Goal: Task Accomplishment & Management: Complete application form

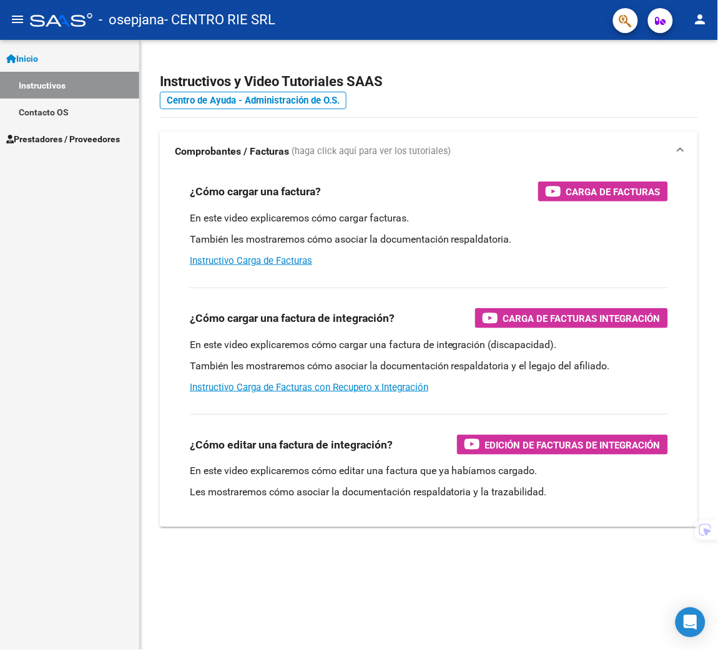
click at [49, 140] on span "Prestadores / Proveedores" at bounding box center [63, 139] width 114 height 14
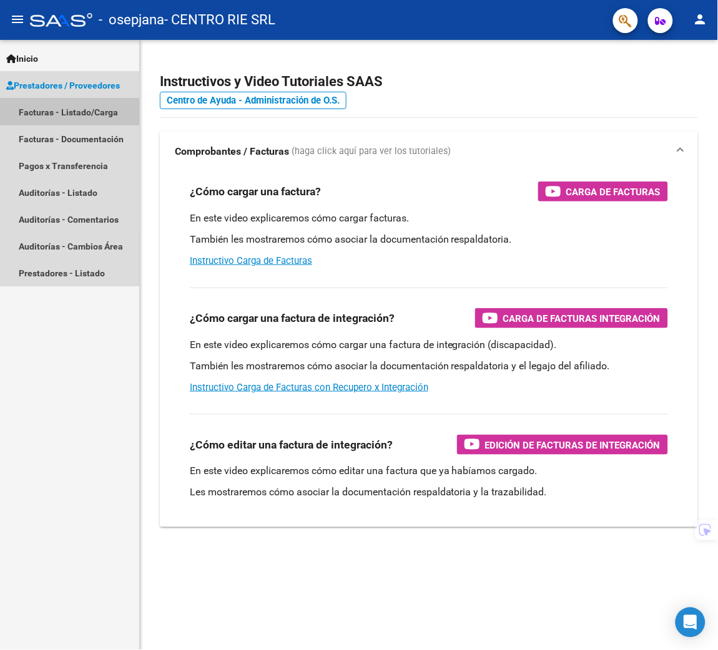
click at [74, 109] on link "Facturas - Listado/Carga" at bounding box center [69, 112] width 139 height 27
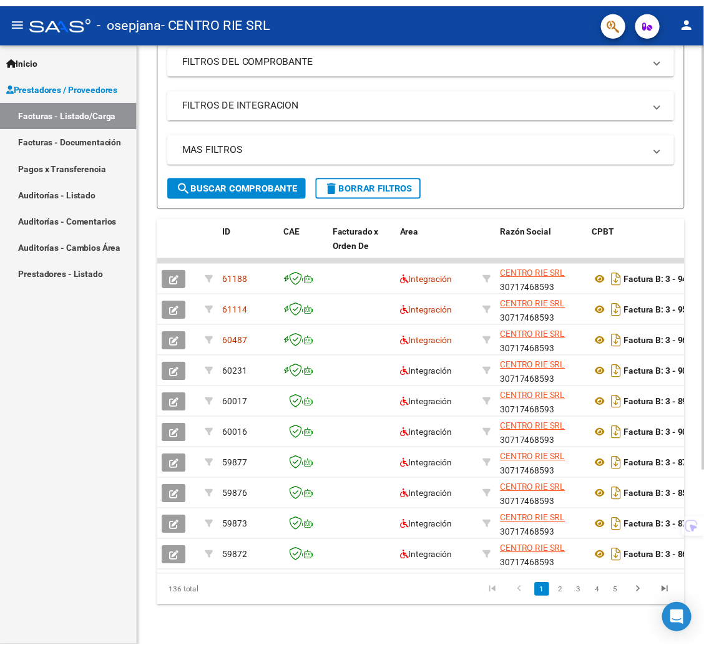
scroll to position [0, 14]
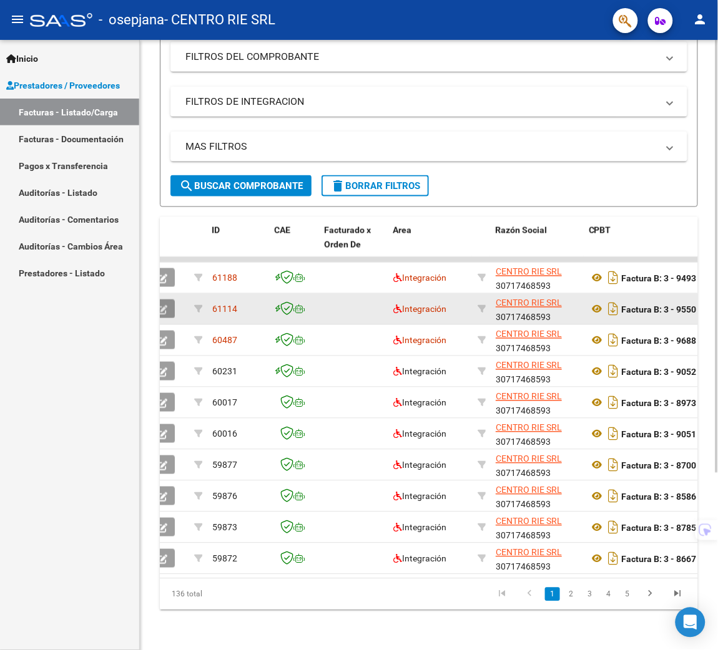
click at [167, 300] on button "button" at bounding box center [162, 309] width 24 height 19
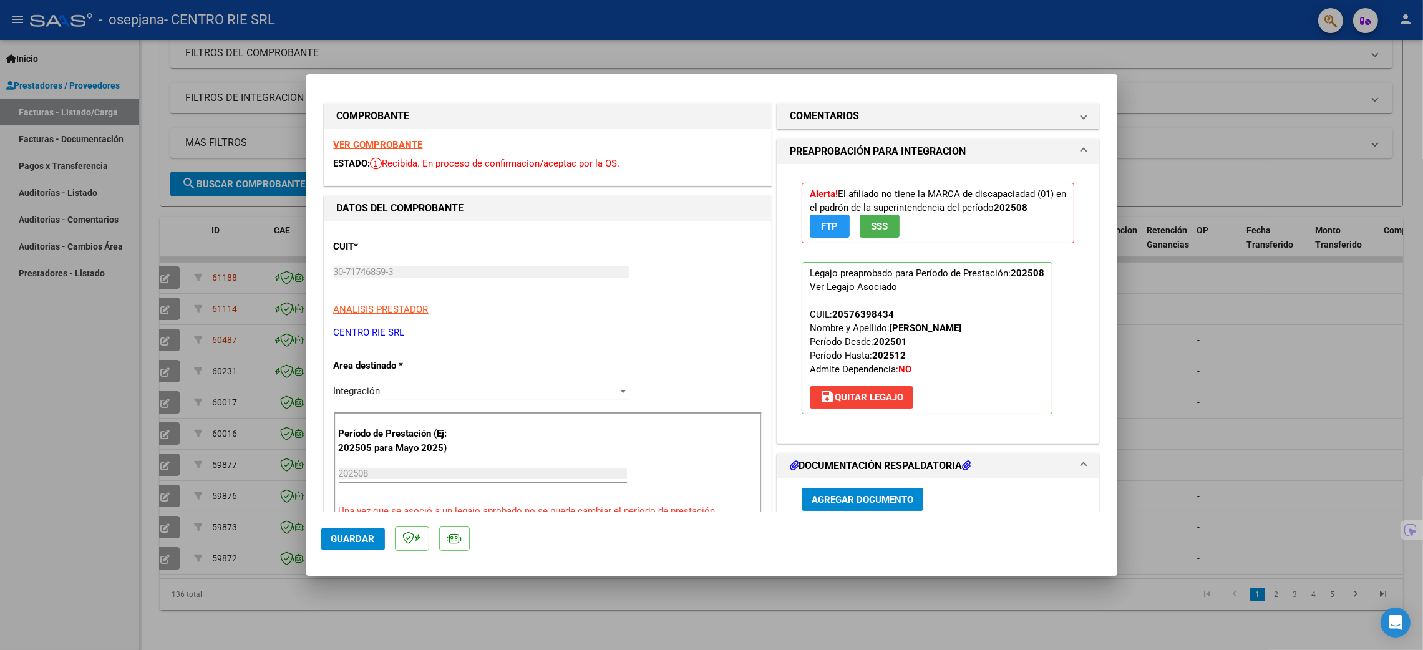
scroll to position [0, 0]
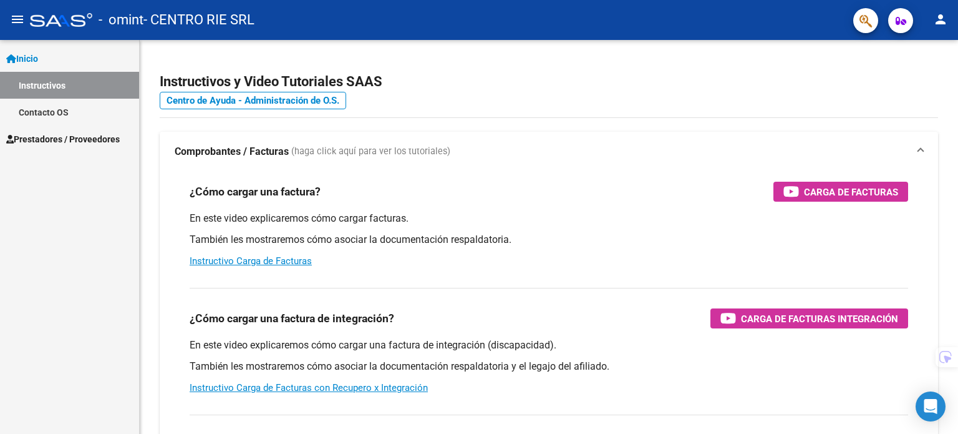
click at [75, 130] on link "Prestadores / Proveedores" at bounding box center [69, 138] width 139 height 27
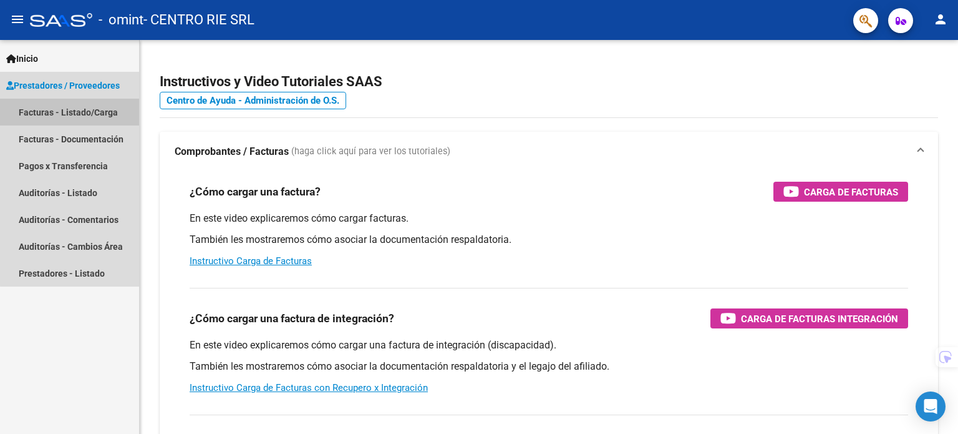
click at [85, 112] on link "Facturas - Listado/Carga" at bounding box center [69, 112] width 139 height 27
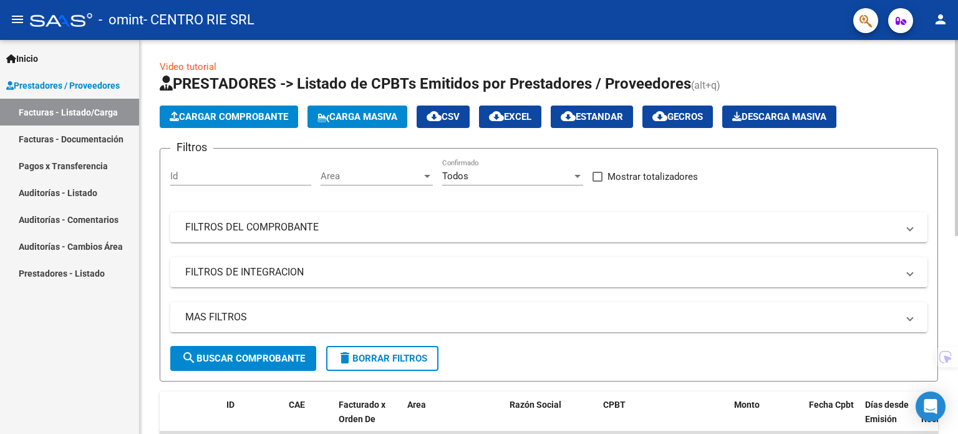
click at [339, 207] on div "Filtros Id Area Area Todos Confirmado Mostrar totalizadores FILTROS DEL COMPROB…" at bounding box center [549, 251] width 758 height 187
click at [330, 220] on mat-panel-title "FILTROS DEL COMPROBANTE" at bounding box center [541, 227] width 713 height 14
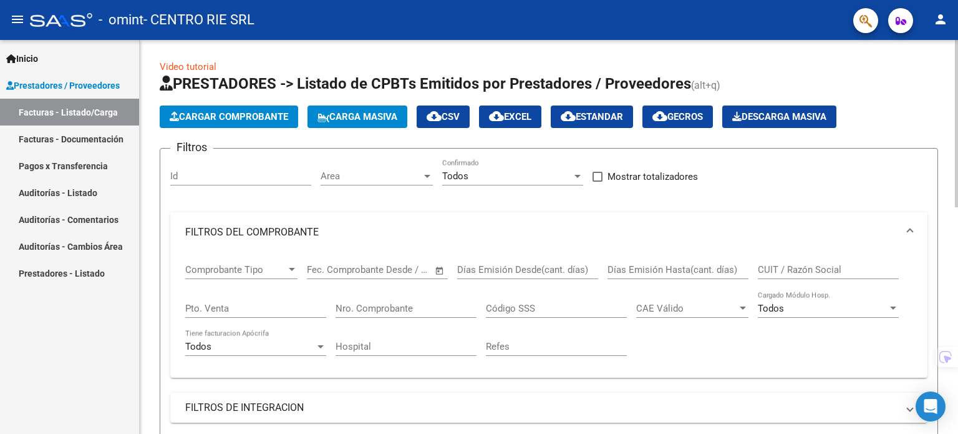
click at [397, 306] on input "Nro. Comprobante" at bounding box center [406, 308] width 141 height 11
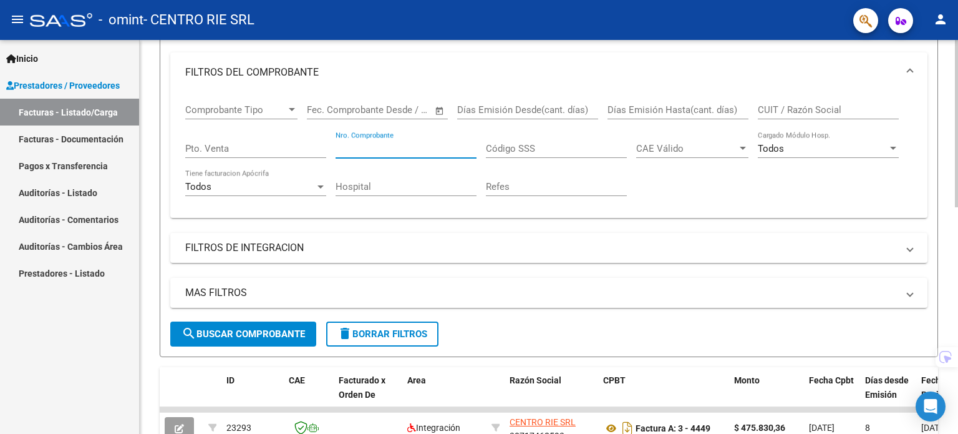
scroll to position [125, 0]
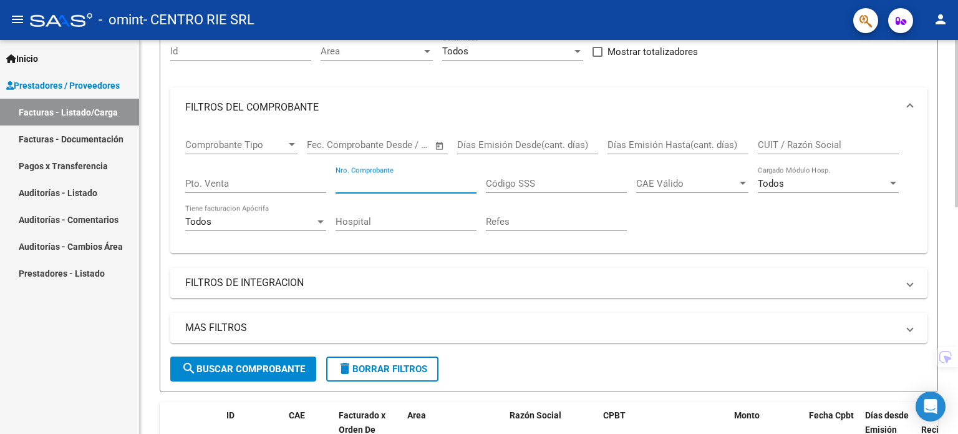
paste input "4508"
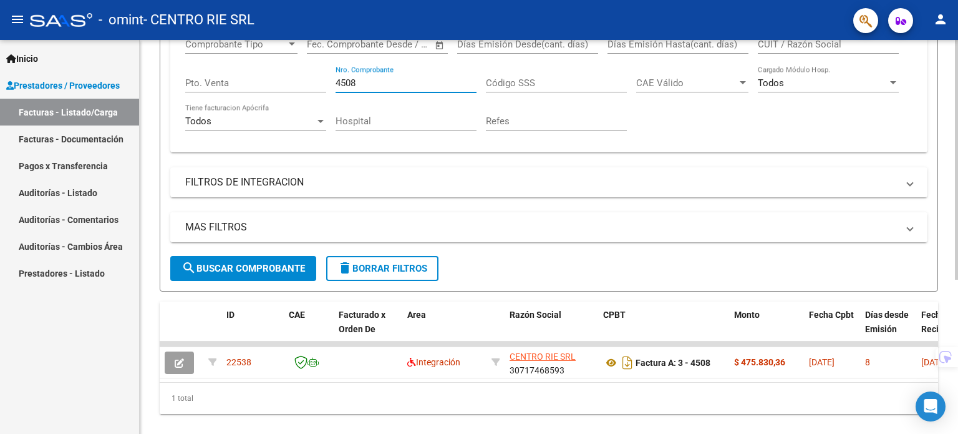
scroll to position [252, 0]
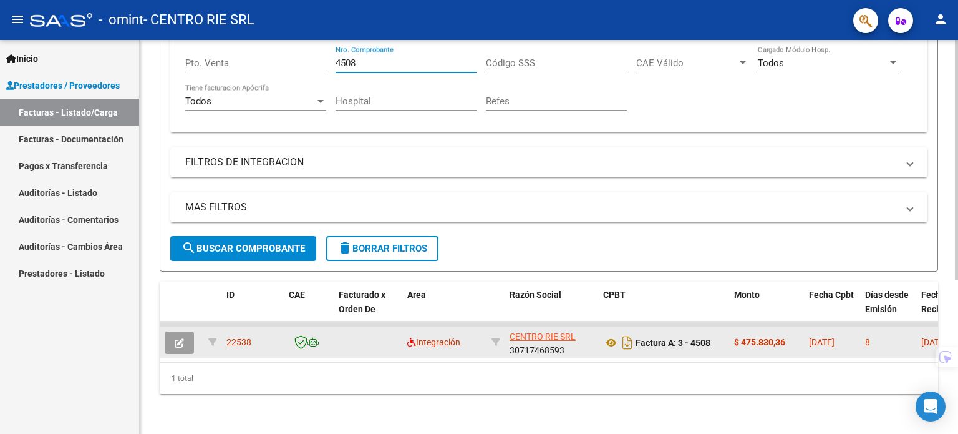
type input "4508"
click at [185, 331] on button "button" at bounding box center [179, 342] width 29 height 22
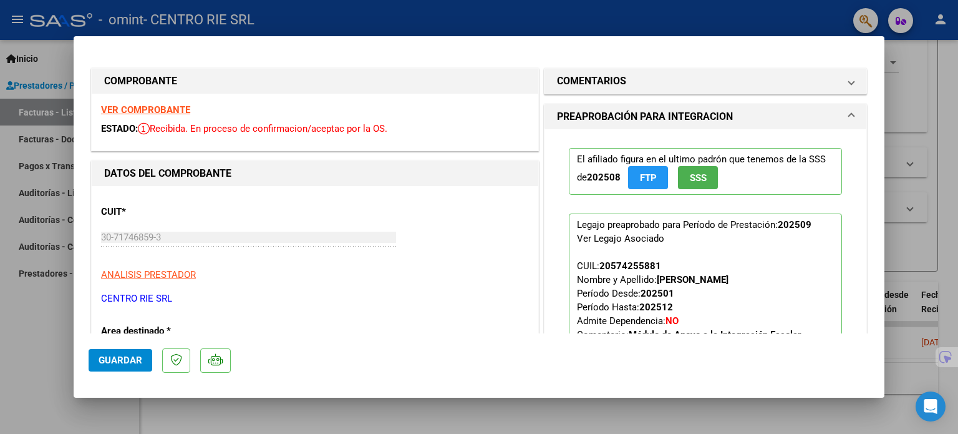
click at [928, 129] on div at bounding box center [479, 217] width 958 height 434
type input "$ 0,00"
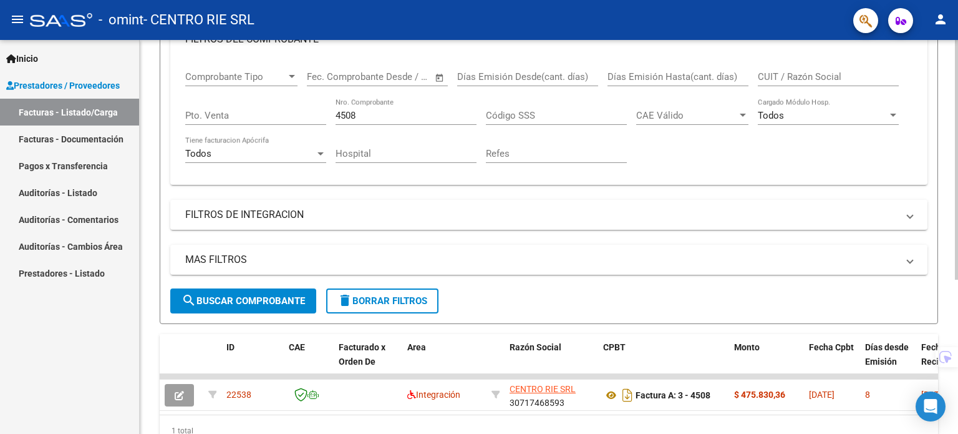
scroll to position [190, 0]
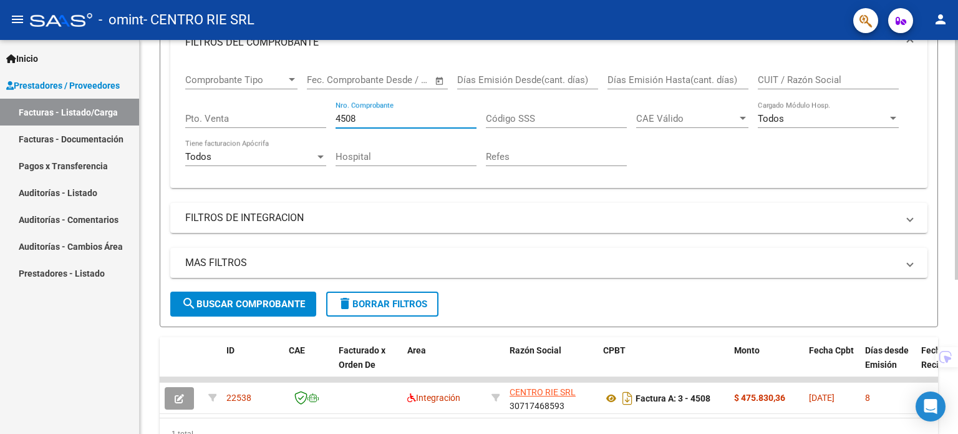
click at [353, 113] on input "4508" at bounding box center [406, 118] width 141 height 11
drag, startPoint x: 362, startPoint y: 120, endPoint x: 268, endPoint y: 104, distance: 95.6
click at [270, 104] on div "Comprobante Tipo Comprobante Tipo Fecha inicio – Fecha fin Fec. Comprobante Des…" at bounding box center [549, 119] width 728 height 115
paste input "416"
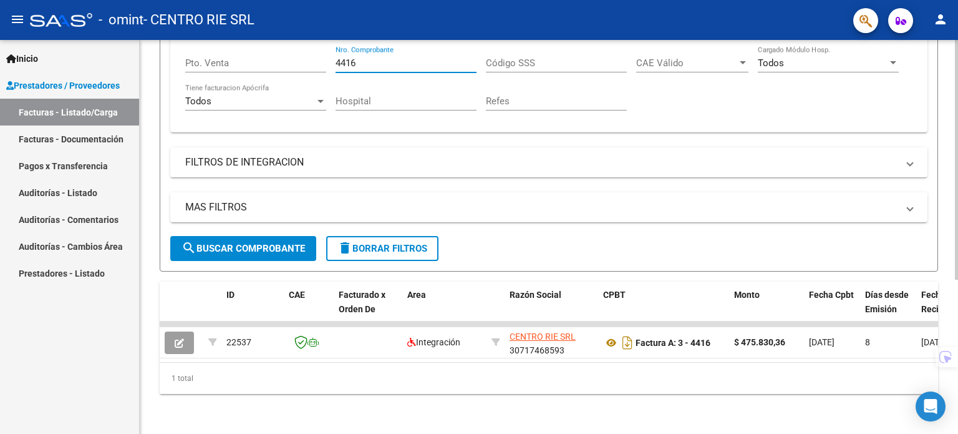
scroll to position [252, 0]
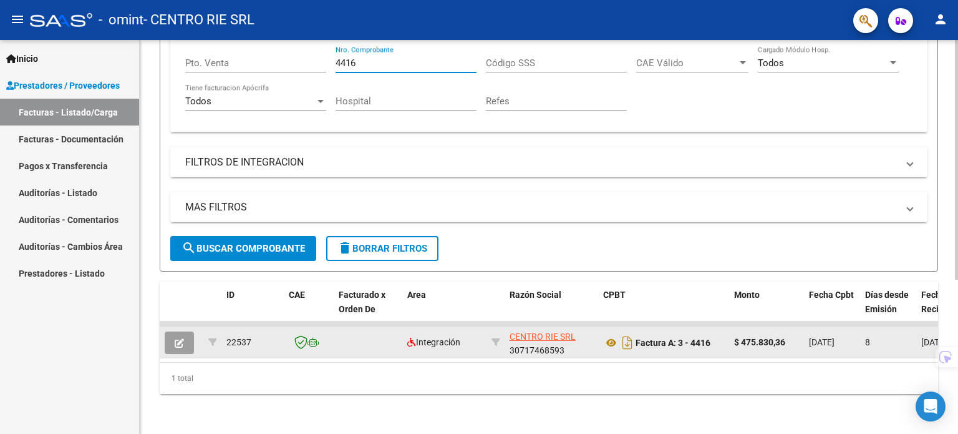
type input "4416"
click at [177, 346] on datatable-body-cell at bounding box center [182, 342] width 44 height 31
click at [181, 343] on button "button" at bounding box center [179, 342] width 29 height 22
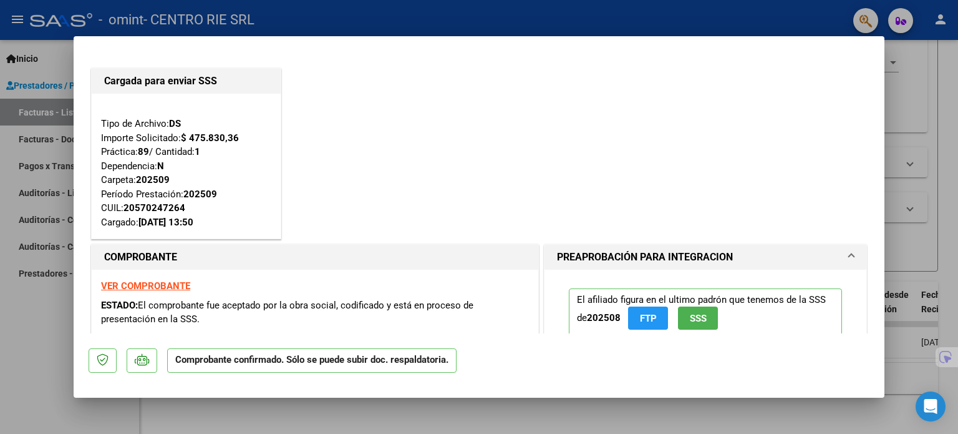
click at [891, 162] on div at bounding box center [479, 217] width 958 height 434
type input "$ 0,00"
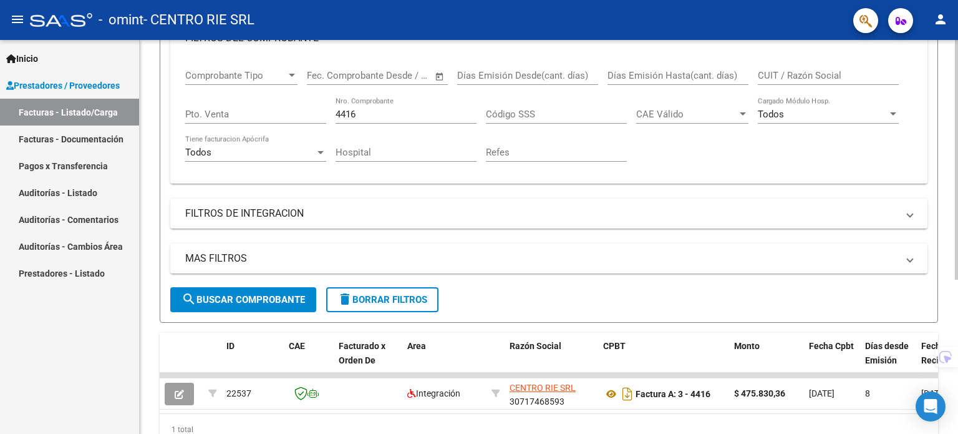
scroll to position [190, 0]
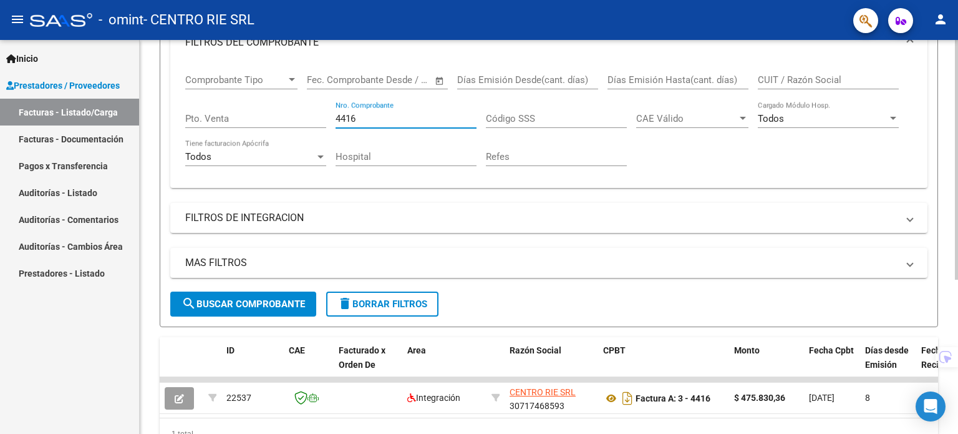
drag, startPoint x: 361, startPoint y: 119, endPoint x: 318, endPoint y: 116, distance: 42.5
click at [319, 117] on div "Comprobante Tipo Comprobante Tipo Fecha inicio – Fecha fin Fec. Comprobante Des…" at bounding box center [549, 119] width 728 height 115
paste input "537"
type input "4537"
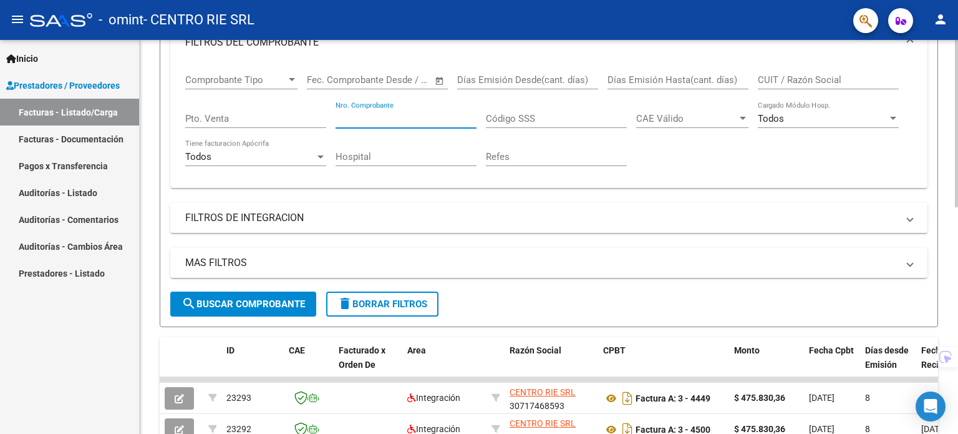
paste input "4537"
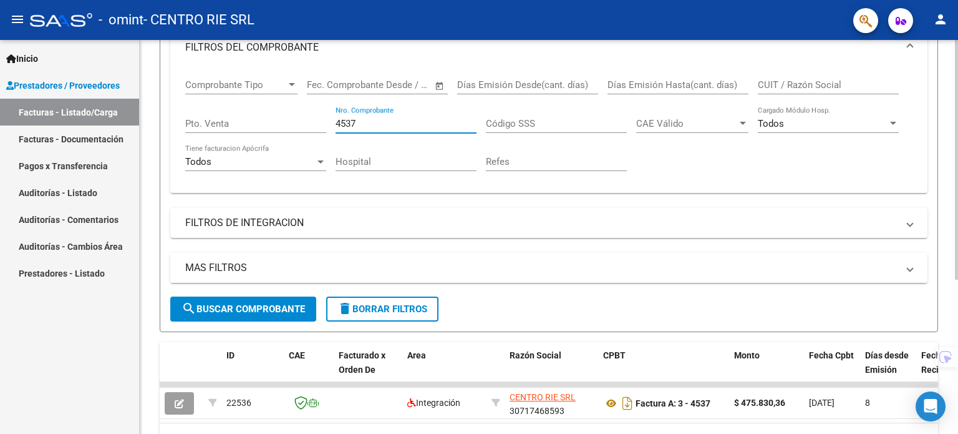
scroll to position [252, 0]
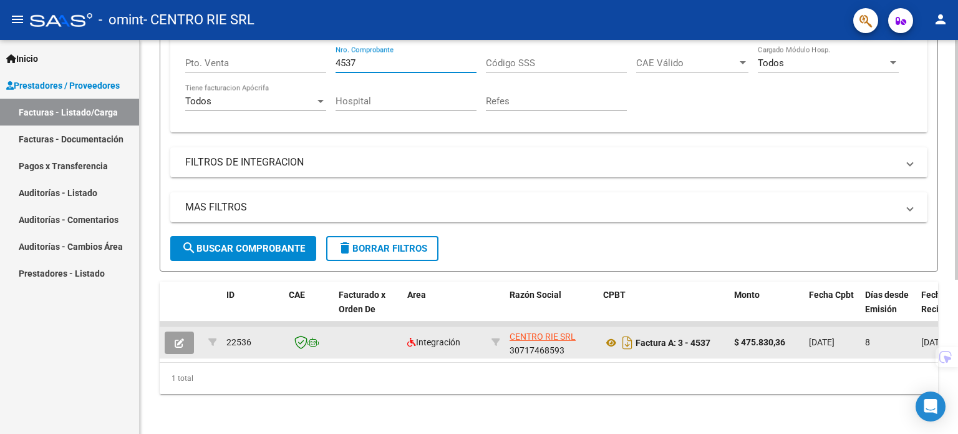
type input "4537"
click at [187, 331] on button "button" at bounding box center [179, 342] width 29 height 22
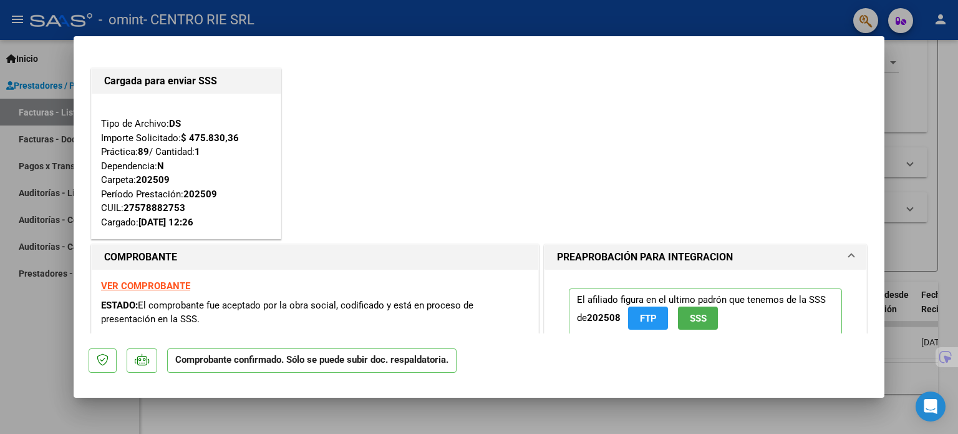
click at [900, 81] on div at bounding box center [479, 217] width 958 height 434
type input "$ 0,00"
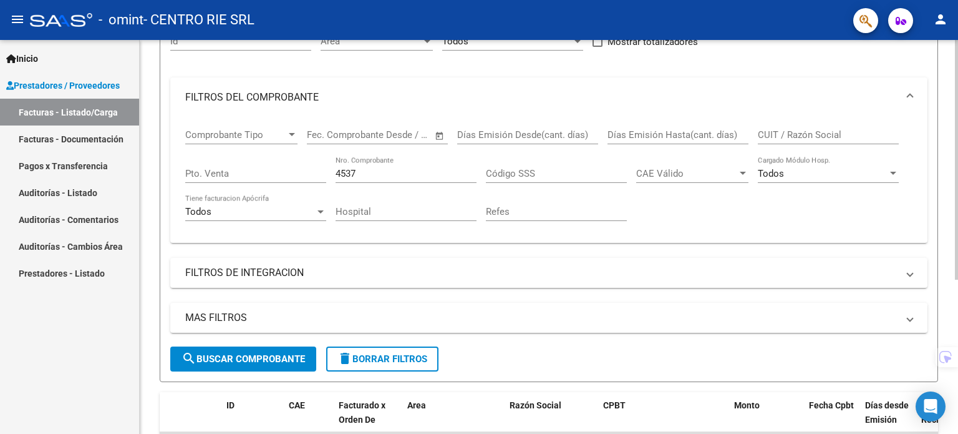
scroll to position [127, 0]
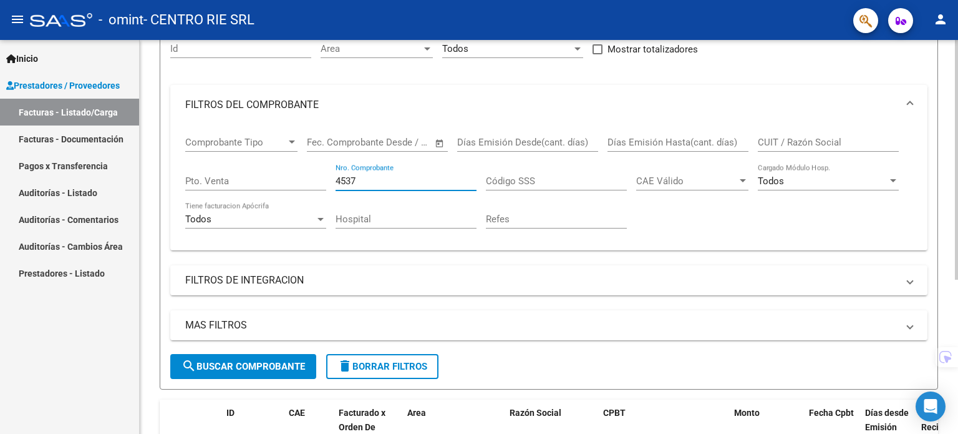
drag, startPoint x: 359, startPoint y: 175, endPoint x: 297, endPoint y: 173, distance: 61.8
click at [310, 173] on div "Comprobante Tipo Comprobante Tipo Fecha inicio – Fecha fin Fec. Comprobante Des…" at bounding box center [549, 182] width 728 height 115
paste input "18"
type input "4518"
click at [170, 354] on button "search Buscar Comprobante" at bounding box center [243, 366] width 146 height 25
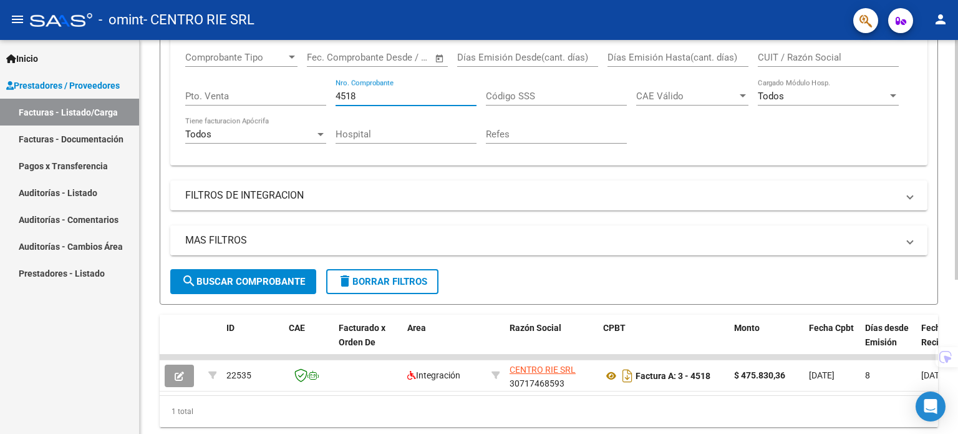
scroll to position [252, 0]
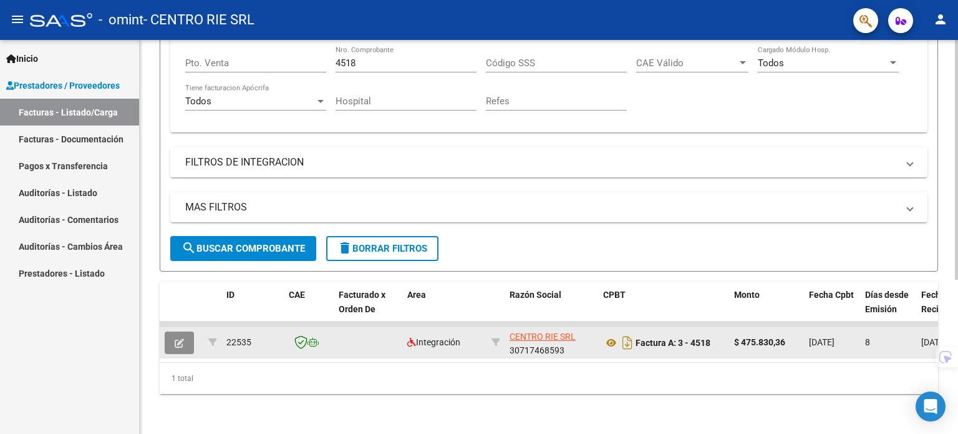
click at [190, 331] on button "button" at bounding box center [179, 342] width 29 height 22
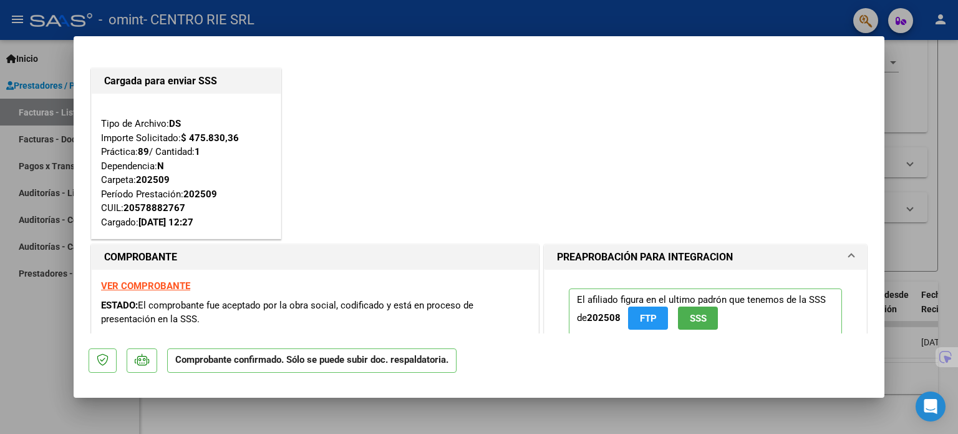
click at [958, 245] on div at bounding box center [479, 217] width 958 height 434
type input "$ 0,00"
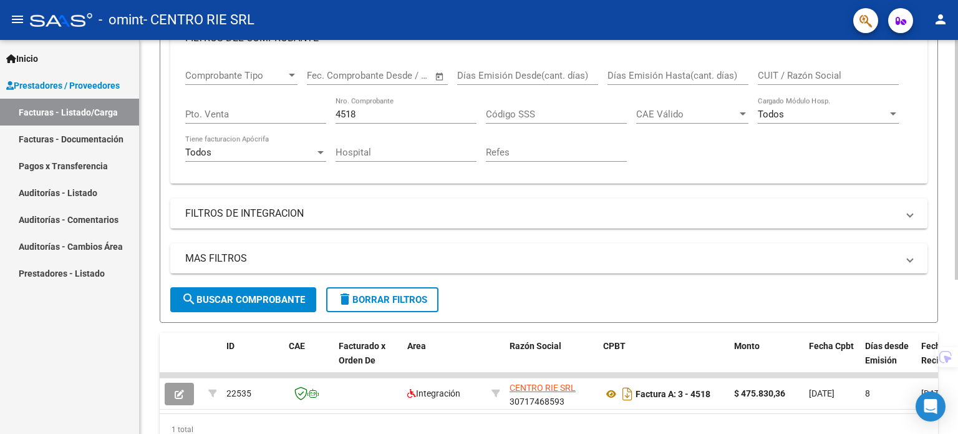
scroll to position [190, 0]
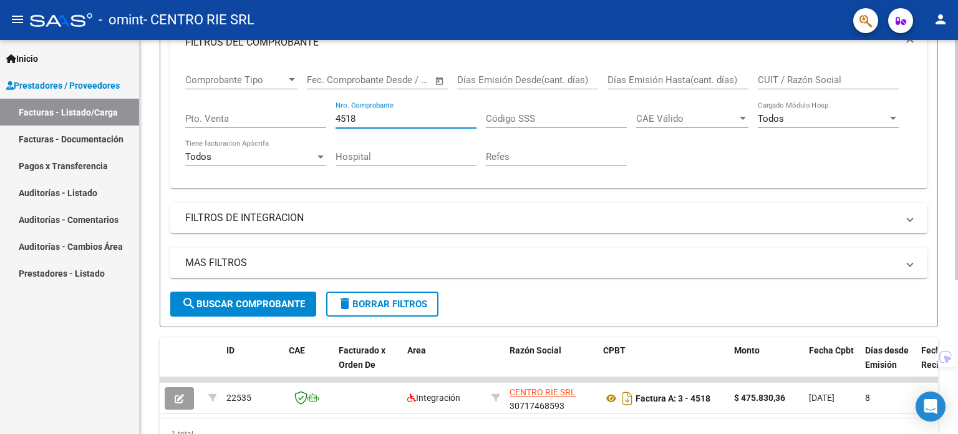
drag, startPoint x: 371, startPoint y: 114, endPoint x: 300, endPoint y: 109, distance: 71.9
click at [303, 109] on div "Comprobante Tipo Comprobante Tipo Fecha inicio – Fecha fin Fec. Comprobante Des…" at bounding box center [549, 119] width 728 height 115
paste input "621"
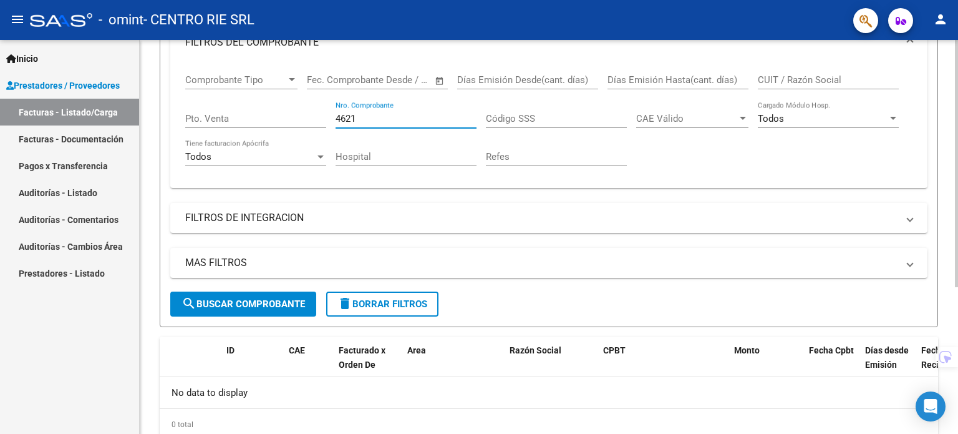
drag, startPoint x: 391, startPoint y: 112, endPoint x: 202, endPoint y: 106, distance: 188.5
click at [197, 109] on div "Comprobante Tipo Comprobante Tipo Fecha inicio – Fecha fin Fec. Comprobante Des…" at bounding box center [549, 119] width 728 height 115
paste input "417"
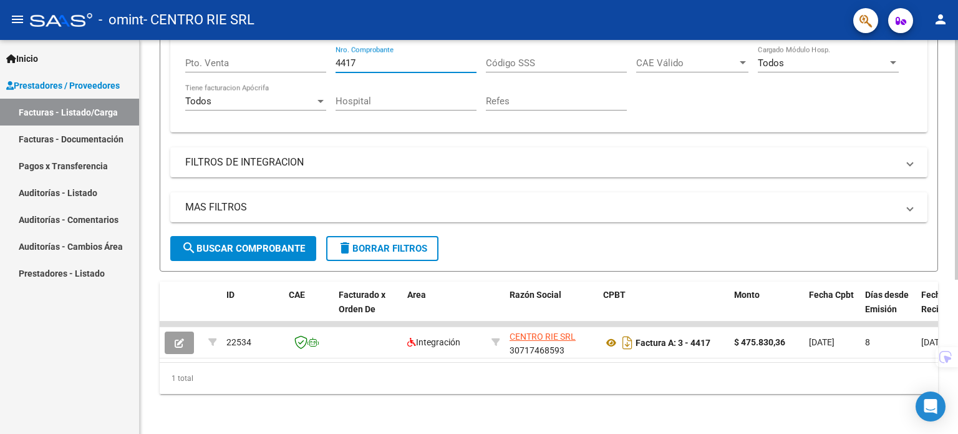
scroll to position [252, 0]
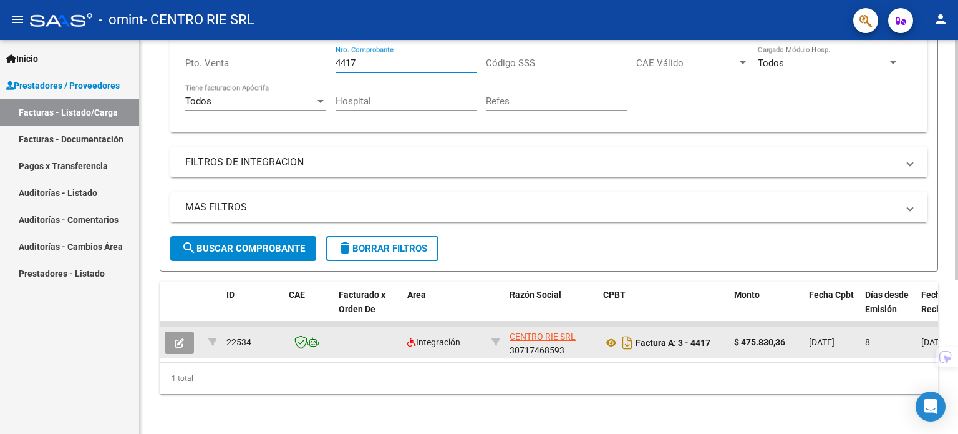
type input "4417"
click at [181, 338] on icon "button" at bounding box center [179, 342] width 9 height 9
